Goal: Information Seeking & Learning: Understand process/instructions

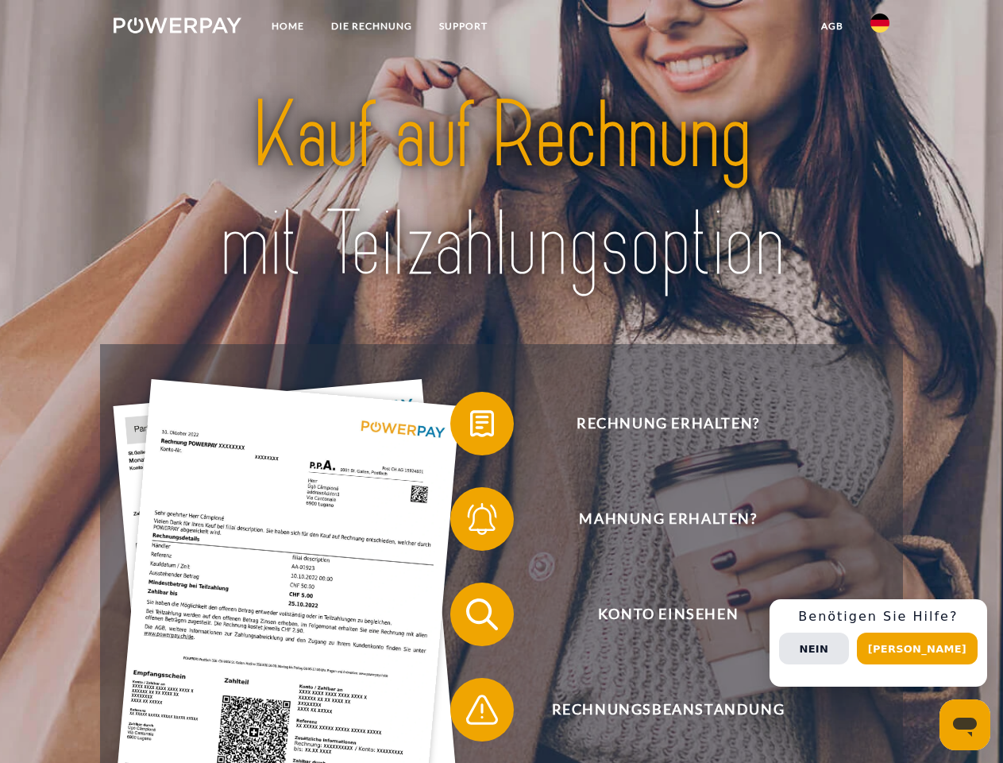
click at [177, 28] on img at bounding box center [178, 25] width 128 height 16
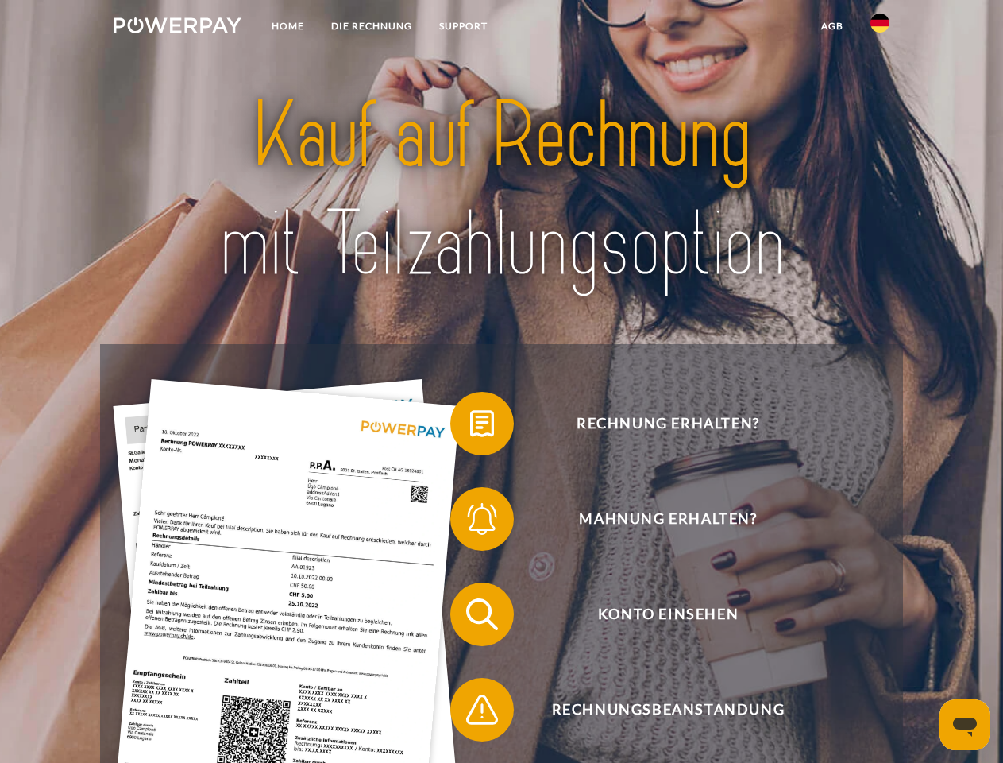
click at [880, 28] on img at bounding box center [880, 23] width 19 height 19
click at [832, 26] on link "agb" at bounding box center [832, 26] width 49 height 29
click at [470, 427] on span at bounding box center [458, 423] width 79 height 79
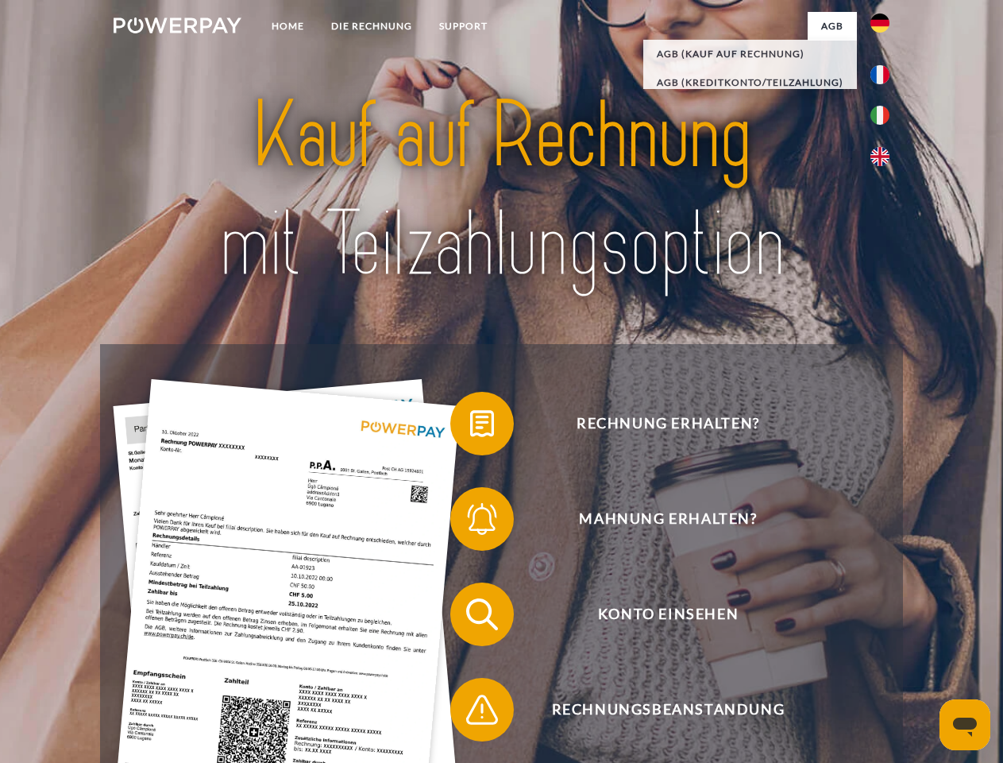
click at [470, 522] on span at bounding box center [458, 518] width 79 height 79
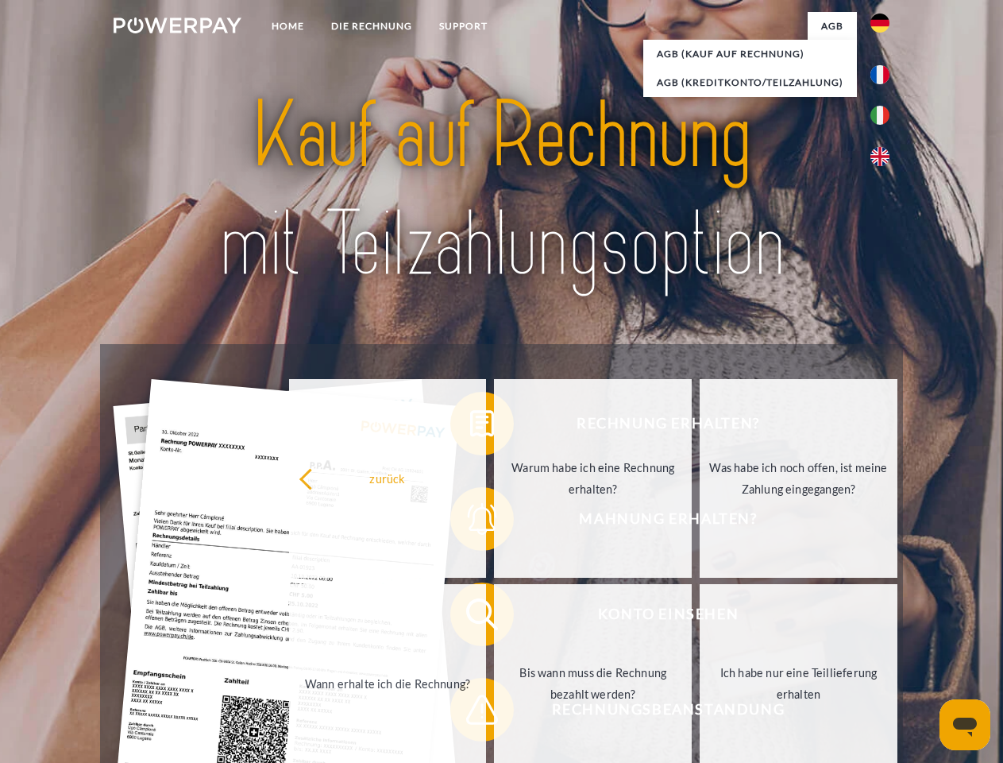
click at [494, 617] on link "Bis wann muss die Rechnung bezahlt werden?" at bounding box center [593, 683] width 198 height 199
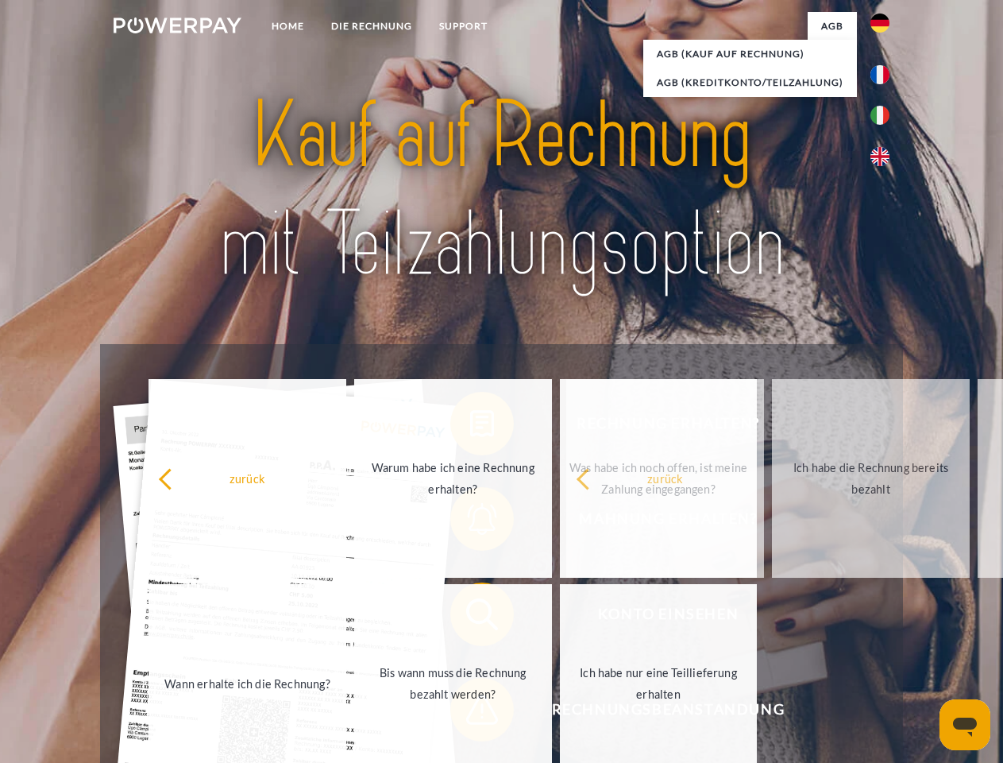
click at [470, 713] on span at bounding box center [458, 709] width 79 height 79
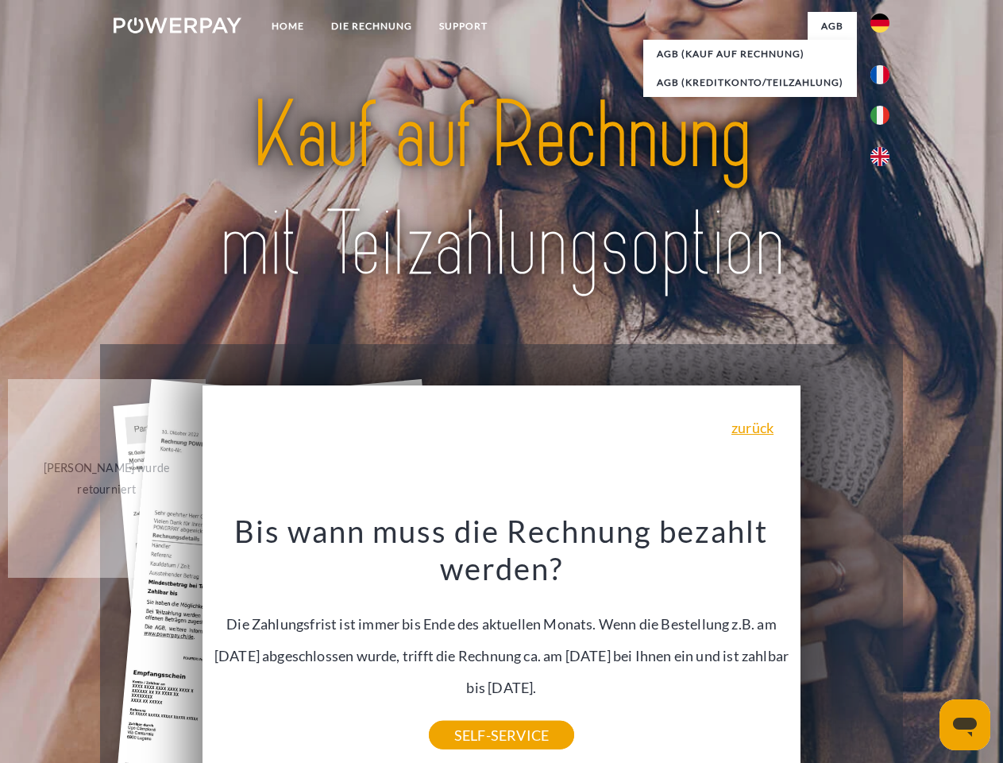
click at [884, 643] on div "Rechnung erhalten? Mahnung erhalten? Konto einsehen" at bounding box center [501, 661] width 802 height 635
click at [845, 646] on span "Konto einsehen" at bounding box center [667, 614] width 389 height 64
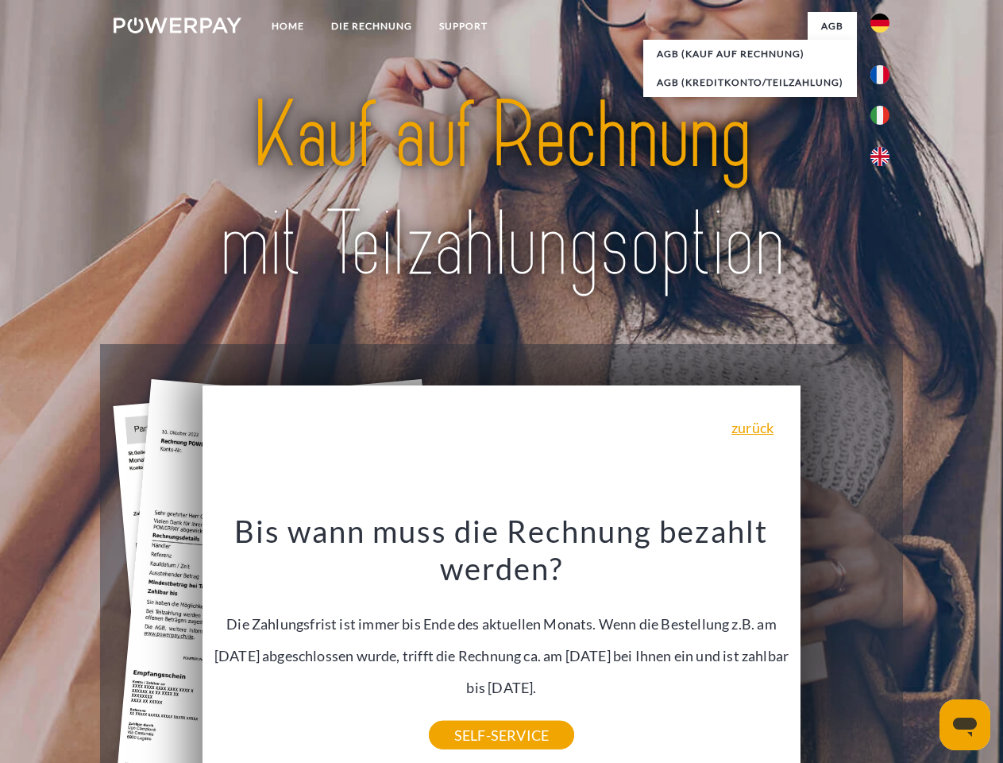
click at [923, 648] on header "Home DIE RECHNUNG SUPPORT" at bounding box center [501, 548] width 1003 height 1097
